Goal: Information Seeking & Learning: Learn about a topic

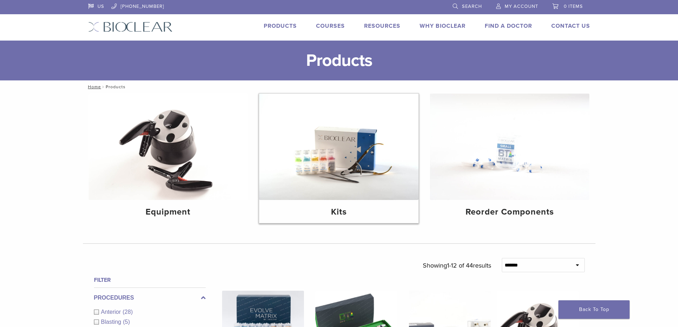
click at [331, 161] on img at bounding box center [338, 147] width 159 height 106
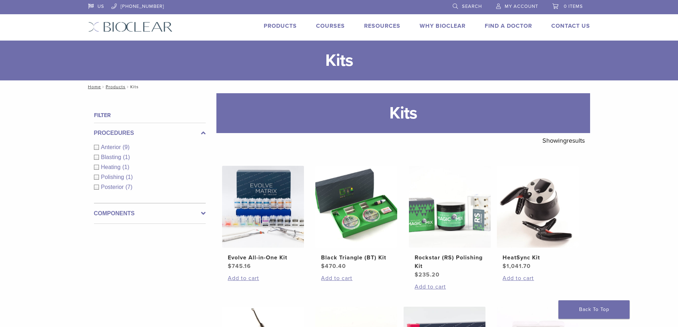
click at [273, 26] on link "Products" at bounding box center [280, 25] width 33 height 7
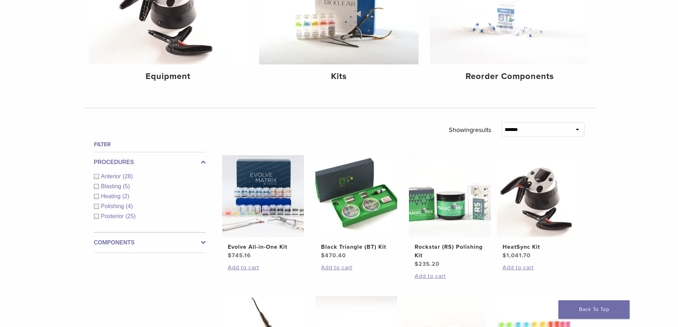
scroll to position [128, 0]
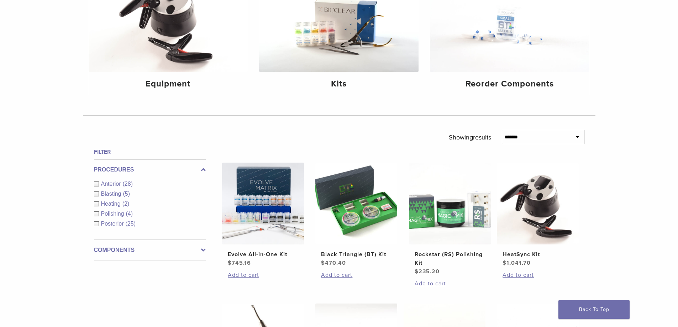
click at [96, 182] on div "Anterior (28)" at bounding box center [150, 184] width 112 height 9
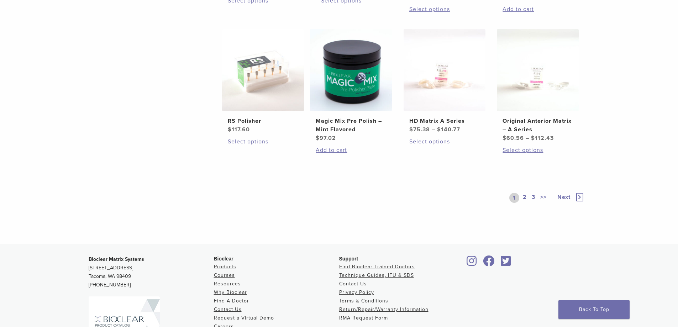
scroll to position [538, 0]
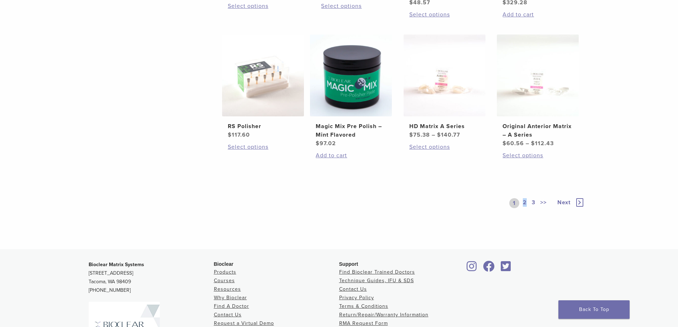
click at [525, 202] on link "2" at bounding box center [524, 203] width 7 height 10
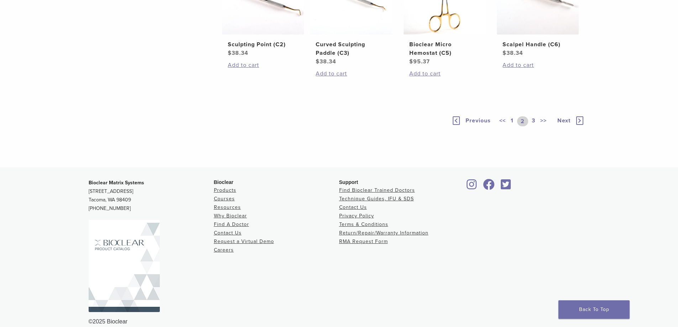
click at [535, 126] on link "3" at bounding box center [533, 121] width 6 height 10
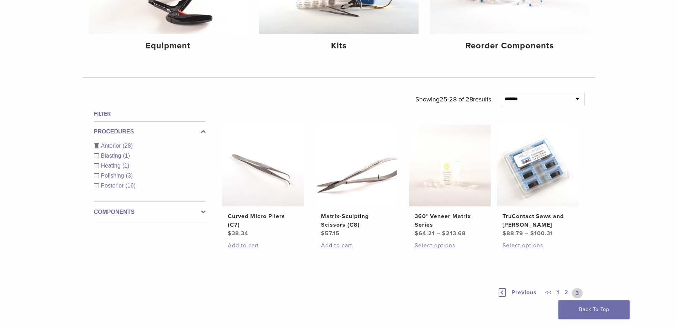
scroll to position [170, 0]
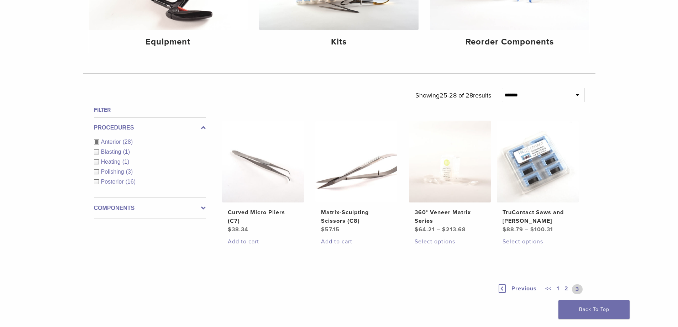
click at [566, 287] on link "2" at bounding box center [566, 289] width 7 height 10
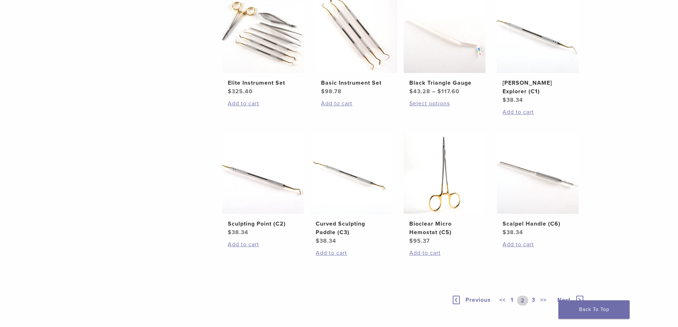
scroll to position [493, 0]
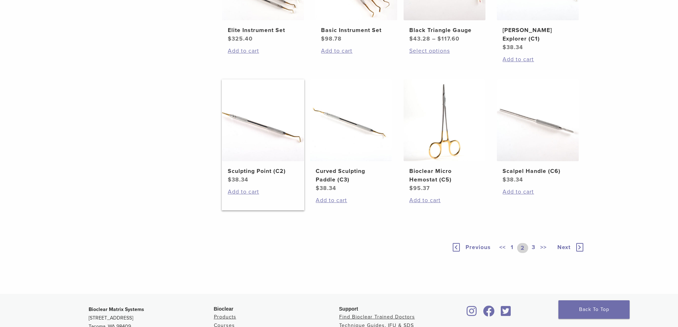
click at [251, 138] on img at bounding box center [263, 120] width 82 height 82
click at [349, 145] on img at bounding box center [351, 120] width 82 height 82
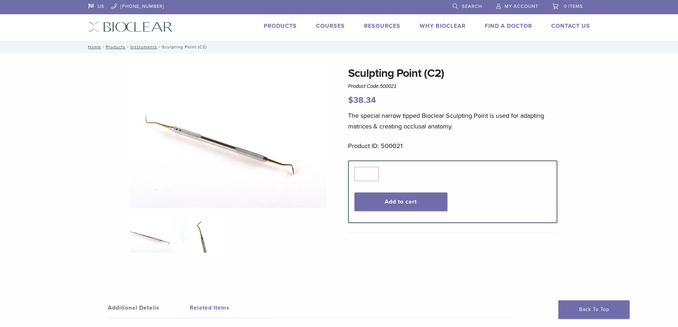
click at [204, 229] on img at bounding box center [202, 235] width 41 height 36
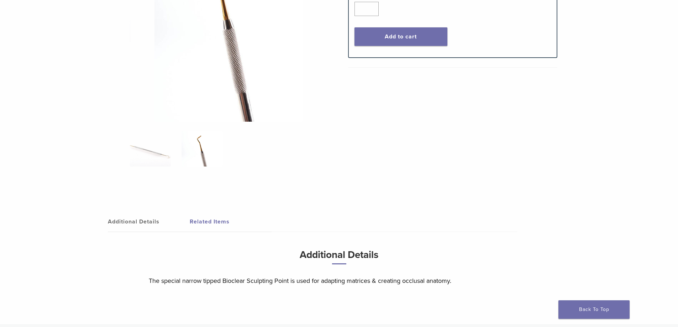
scroll to position [166, 0]
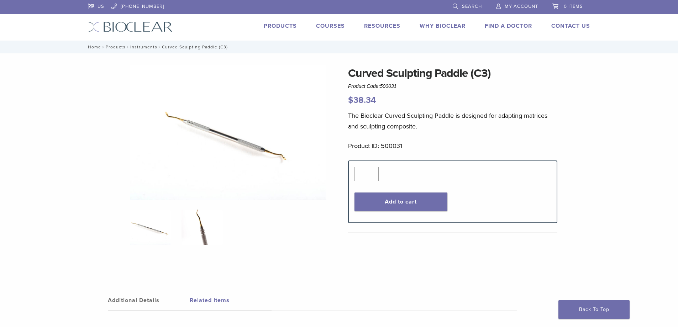
click at [203, 220] on img at bounding box center [202, 228] width 41 height 36
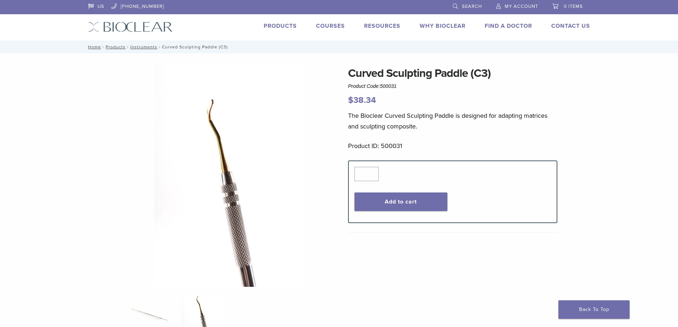
click at [214, 113] on img at bounding box center [228, 176] width 148 height 222
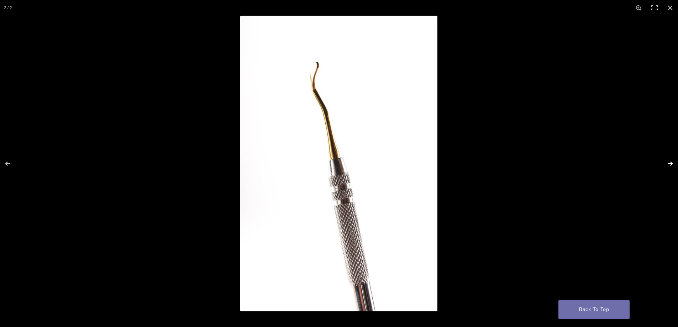
click at [668, 165] on button "Next (arrow right)" at bounding box center [665, 164] width 25 height 36
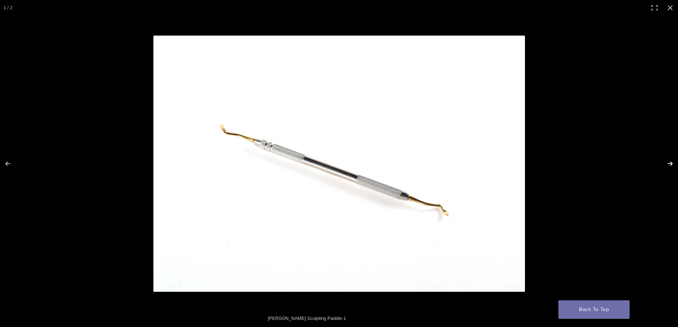
click at [668, 165] on button "Next (arrow right)" at bounding box center [665, 164] width 25 height 36
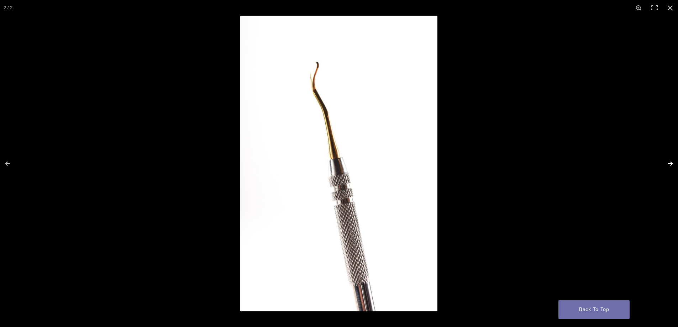
click at [668, 164] on button "Next (arrow right)" at bounding box center [665, 164] width 25 height 36
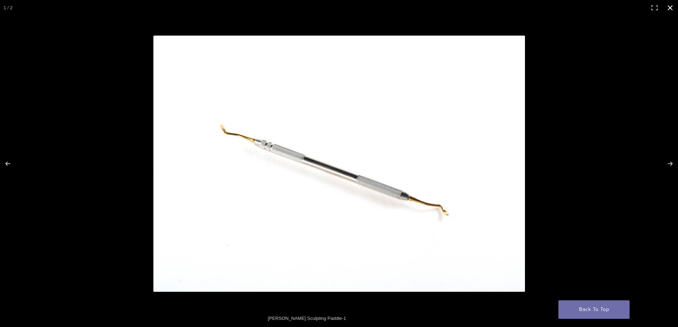
click at [669, 9] on button "Close (Esc)" at bounding box center [670, 8] width 16 height 16
